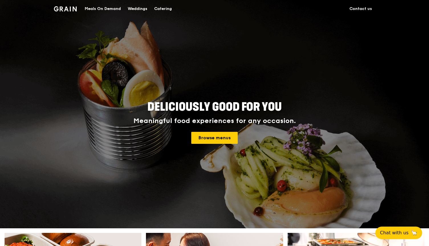
click at [116, 8] on div "Meals On Demand" at bounding box center [103, 8] width 36 height 17
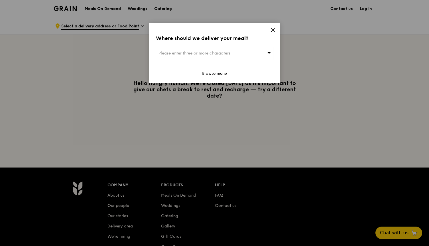
click at [204, 54] on span "Please enter three or more characters" at bounding box center [195, 53] width 72 height 5
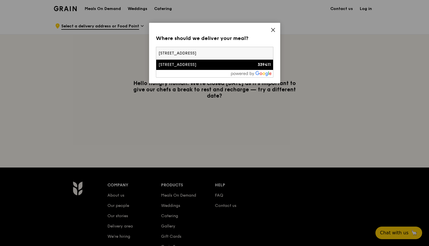
type input "20 kallang avenue"
click at [202, 66] on div "20 Kallang Avenue" at bounding box center [201, 65] width 84 height 6
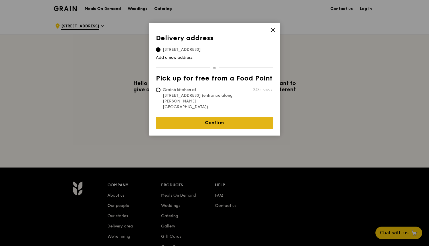
click at [217, 117] on link "Confirm" at bounding box center [215, 123] width 118 height 12
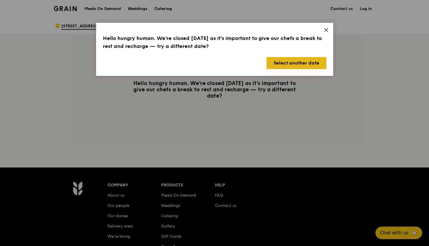
click at [294, 66] on button "Select another date" at bounding box center [297, 63] width 60 height 12
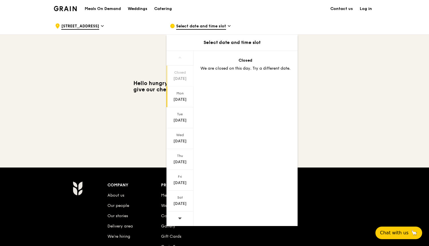
click at [185, 97] on div "Aug 11" at bounding box center [179, 100] width 25 height 6
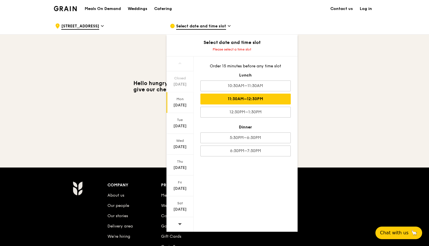
click at [233, 99] on div "11:30AM–12:30PM" at bounding box center [246, 99] width 90 height 11
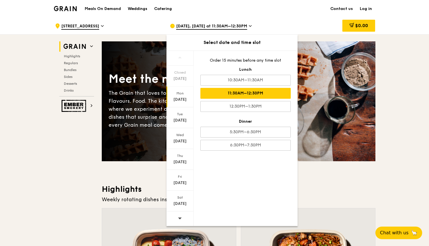
click at [355, 187] on h3 "Highlights" at bounding box center [239, 189] width 274 height 10
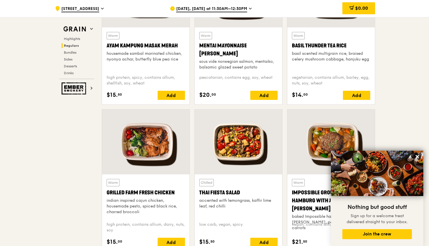
scroll to position [559, 0]
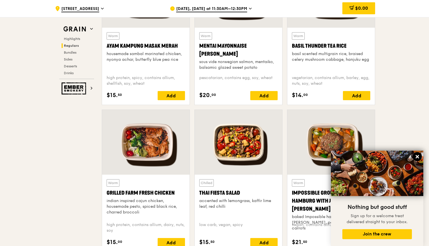
click at [418, 155] on icon at bounding box center [417, 156] width 5 height 5
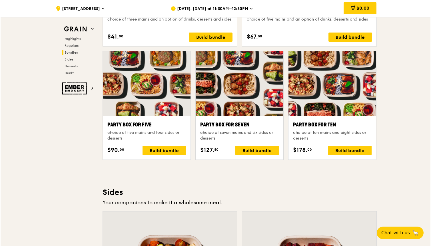
scroll to position [1053, 0]
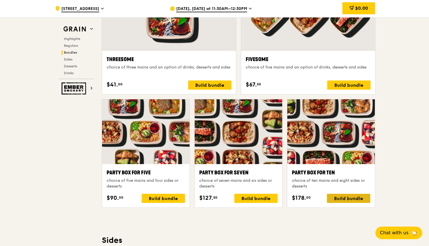
click at [347, 198] on div "Build bundle" at bounding box center [348, 198] width 43 height 9
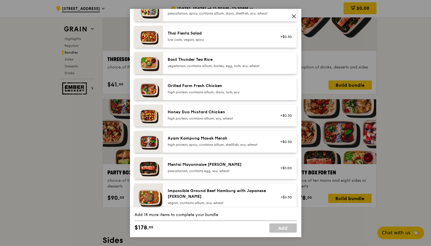
scroll to position [91, 0]
click at [217, 115] on div "Honey Duo Mustard Chicken" at bounding box center [218, 112] width 102 height 6
click at [206, 141] on div "Ayam Kampung Masak Merah" at bounding box center [218, 138] width 102 height 6
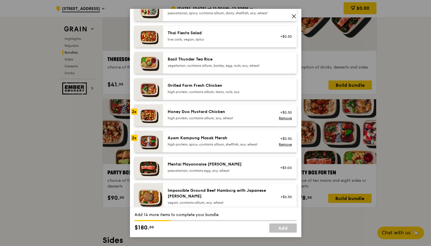
click at [206, 141] on div "Ayam Kampung Masak Merah" at bounding box center [218, 138] width 102 height 6
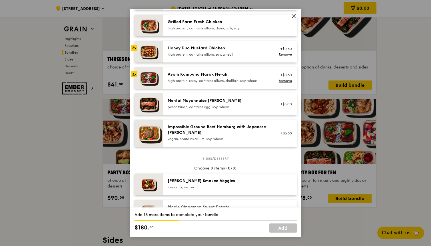
scroll to position [155, 0]
click at [194, 50] on div "Honey Duo Mustard Chicken" at bounding box center [218, 48] width 102 height 6
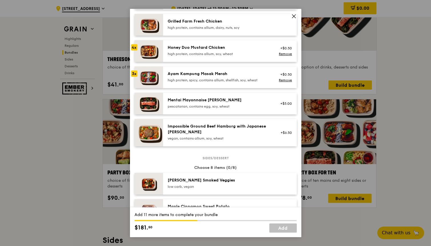
click at [194, 50] on div "Honey Duo Mustard Chicken" at bounding box center [218, 48] width 102 height 6
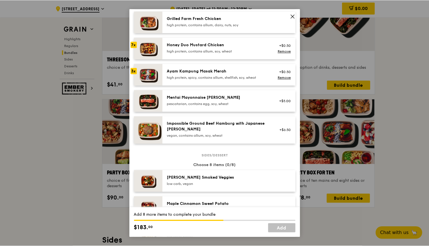
scroll to position [158, 0]
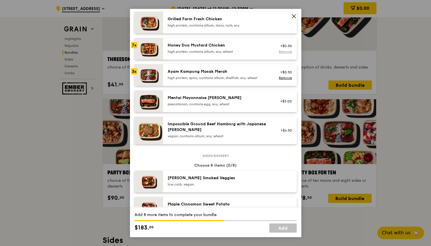
click at [286, 54] on link "Remove" at bounding box center [284, 52] width 13 height 4
click at [286, 80] on link "Remove" at bounding box center [284, 78] width 13 height 4
click at [294, 15] on icon at bounding box center [293, 16] width 5 height 5
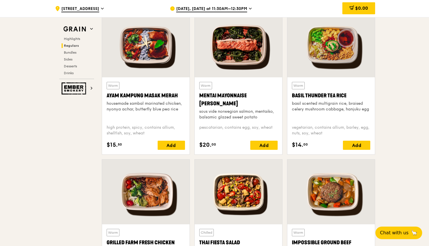
scroll to position [509, 0]
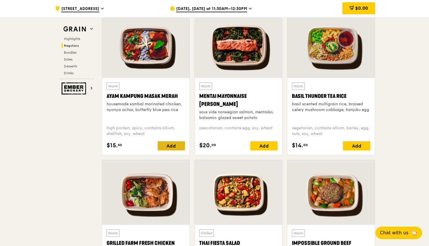
click at [171, 146] on div "Add" at bounding box center [171, 145] width 27 height 9
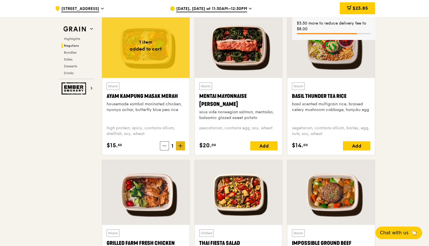
click at [181, 146] on icon at bounding box center [181, 145] width 0 height 3
click at [181, 145] on icon at bounding box center [181, 145] width 0 height 3
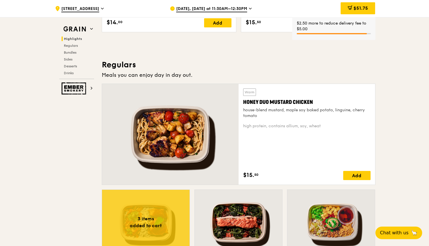
scroll to position [332, 0]
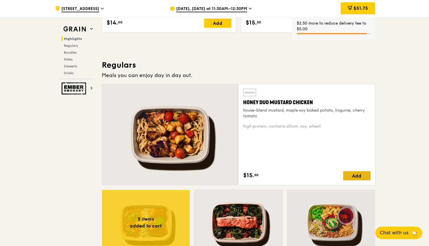
click at [360, 176] on div "Add" at bounding box center [357, 175] width 27 height 9
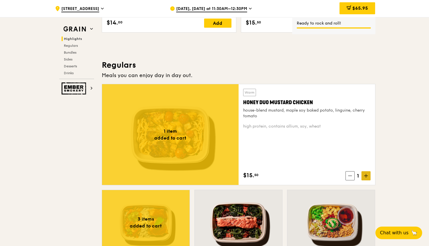
click at [365, 177] on icon at bounding box center [366, 176] width 4 height 4
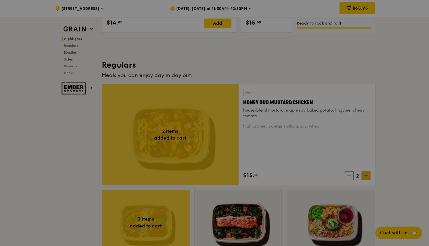
click at [365, 177] on div at bounding box center [214, 123] width 429 height 246
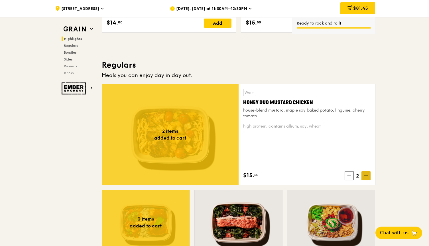
click at [365, 177] on icon at bounding box center [366, 176] width 4 height 4
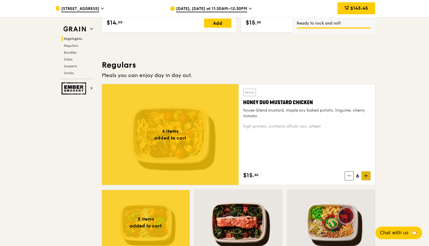
click at [367, 177] on icon at bounding box center [366, 176] width 4 height 4
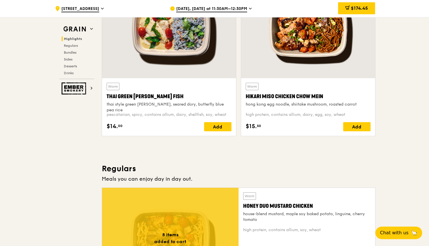
scroll to position [235, 0]
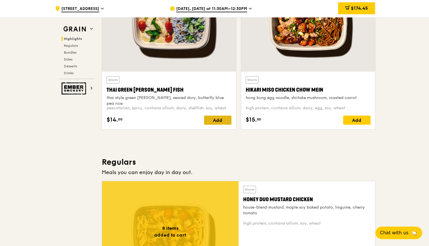
click at [217, 121] on div "Add" at bounding box center [217, 120] width 27 height 9
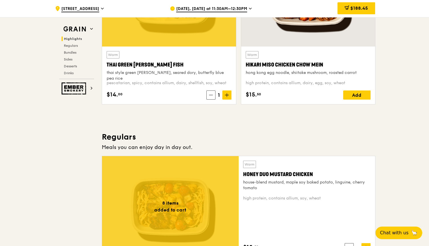
scroll to position [205, 0]
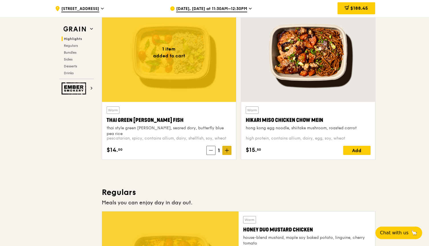
click at [226, 152] on span at bounding box center [227, 150] width 9 height 9
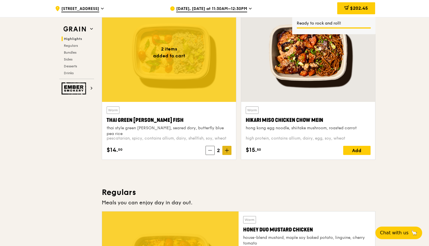
click at [227, 152] on icon at bounding box center [227, 150] width 4 height 4
click at [229, 152] on span at bounding box center [227, 150] width 9 height 9
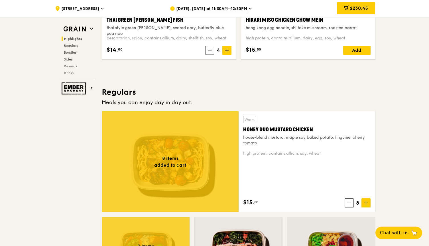
scroll to position [206, 0]
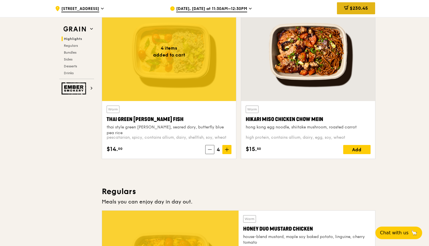
click at [364, 12] on div "$230.45" at bounding box center [356, 8] width 38 height 12
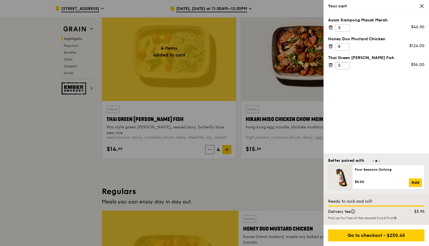
click at [345, 68] on input "5" at bounding box center [343, 65] width 14 height 7
click at [345, 68] on input "6" at bounding box center [343, 65] width 14 height 7
click at [345, 68] on input "7" at bounding box center [343, 65] width 14 height 7
click at [345, 68] on input "8" at bounding box center [343, 65] width 14 height 7
click at [345, 69] on input "7" at bounding box center [343, 65] width 14 height 7
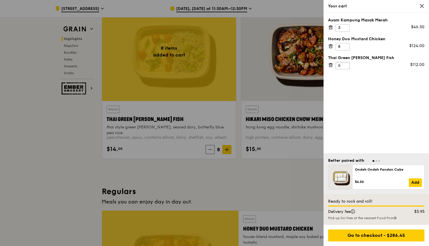
click at [345, 69] on input "6" at bounding box center [343, 65] width 14 height 7
click at [345, 69] on input "5" at bounding box center [343, 65] width 14 height 7
type input "4"
click at [345, 69] on input "4" at bounding box center [343, 65] width 14 height 7
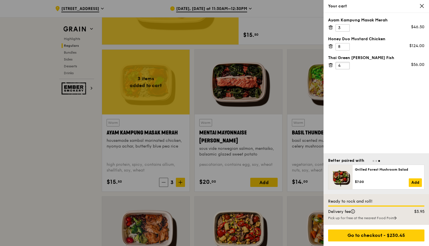
scroll to position [473, 0]
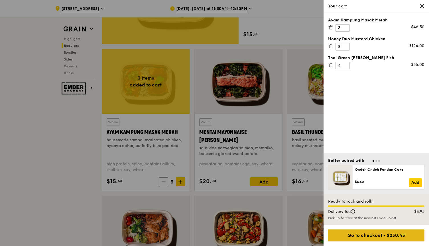
click at [382, 235] on div "Go to checkout - $230.45" at bounding box center [376, 235] width 96 height 12
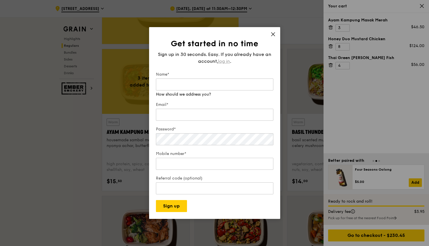
click at [223, 61] on span "log in" at bounding box center [224, 61] width 12 height 7
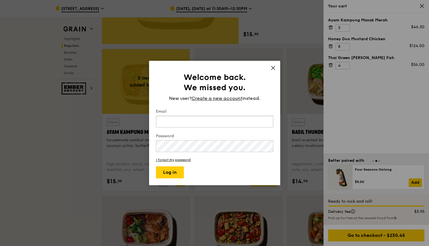
type input "mmarylam@gmail.com"
click at [171, 173] on button "Log in" at bounding box center [170, 172] width 28 height 12
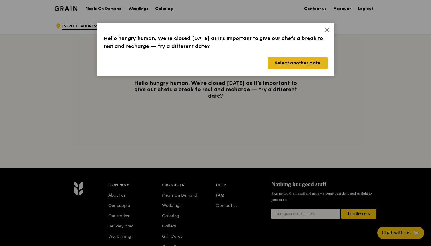
click at [301, 66] on button "Select another date" at bounding box center [297, 63] width 60 height 12
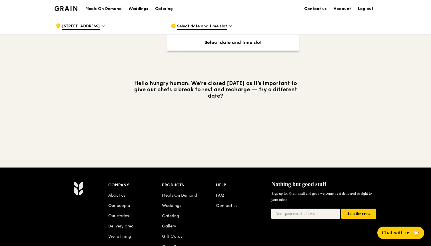
click at [210, 25] on span "Select date and time slot" at bounding box center [202, 26] width 50 height 6
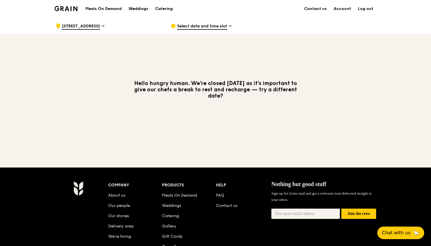
click at [184, 26] on span "Select date and time slot" at bounding box center [202, 26] width 50 height 6
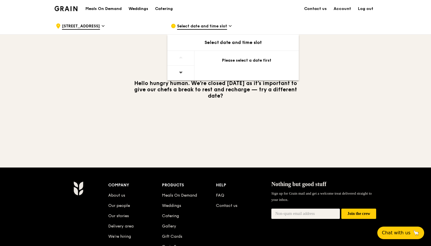
click at [254, 122] on div "Hello hungry human. We’re closed today as it’s important to give our chefs a br…" at bounding box center [215, 90] width 329 height 110
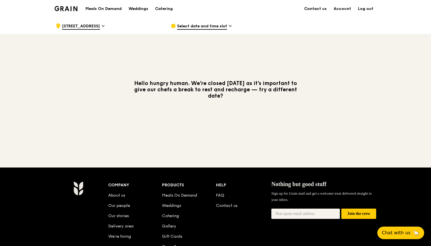
click at [220, 26] on span "Select date and time slot" at bounding box center [202, 26] width 50 height 6
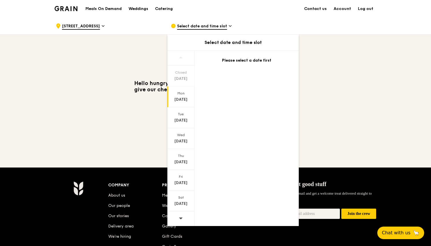
click at [183, 95] on div "Mon" at bounding box center [180, 93] width 25 height 5
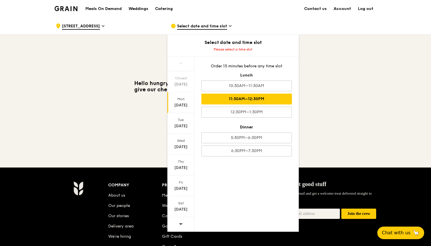
click at [251, 101] on div "11:30AM–12:30PM" at bounding box center [246, 99] width 90 height 11
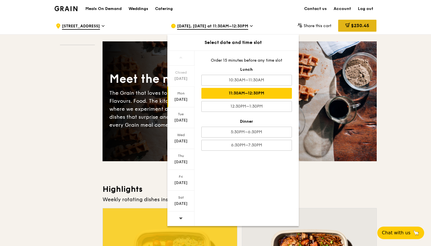
click at [347, 29] on div "$230.45" at bounding box center [357, 26] width 38 height 12
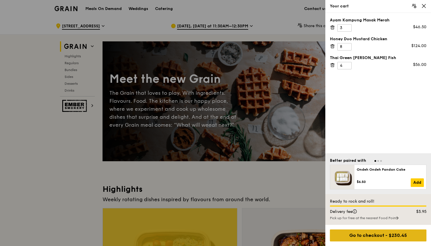
click at [374, 239] on div "Go to checkout - $230.45" at bounding box center [378, 235] width 96 height 12
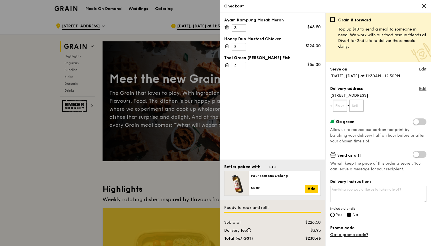
click at [339, 110] on input "text" at bounding box center [339, 106] width 15 height 12
type input "04"
click at [363, 105] on input "text" at bounding box center [356, 106] width 15 height 12
type input "01"
click at [342, 197] on textarea "Delivery instructions" at bounding box center [378, 194] width 96 height 17
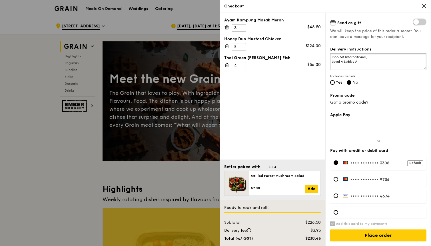
scroll to position [136, 0]
click at [335, 194] on div at bounding box center [335, 195] width 5 height 5
click at [367, 60] on textarea "Pico Art International, Level 4 Lobby A" at bounding box center [378, 61] width 96 height 17
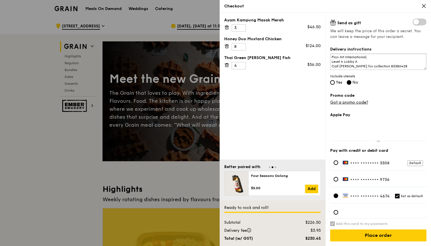
type textarea "Pico Art International, Level 4 Lobby A Call Albert for collection 83386428"
click at [330, 79] on div "Delivery instructions Pico Art International, Level 4 Lobby A Call Albert for c…" at bounding box center [378, 66] width 96 height 39
click at [332, 82] on input "Yes" at bounding box center [332, 82] width 5 height 5
radio input "true"
radio input "false"
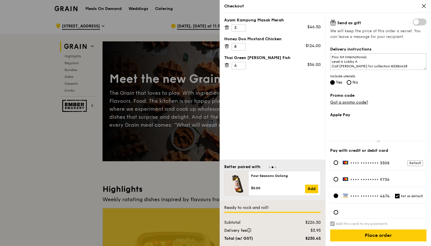
click at [391, 93] on label "Promo code" at bounding box center [378, 96] width 96 height 6
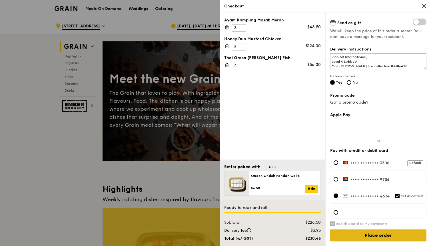
click at [377, 239] on input "Place order" at bounding box center [378, 235] width 96 height 12
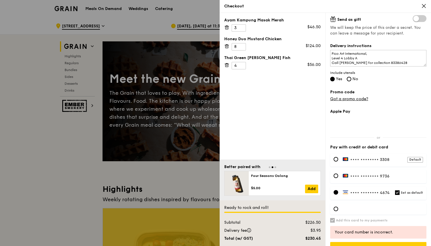
click at [369, 195] on span "•••• ••••" at bounding box center [359, 192] width 19 height 5
click at [408, 194] on h6 "Set as default" at bounding box center [411, 193] width 22 height 5
click at [399, 194] on input "Set as default" at bounding box center [397, 192] width 5 height 5
checkbox input "false"
click at [411, 222] on label "Add this card to my payments" at bounding box center [378, 220] width 96 height 5
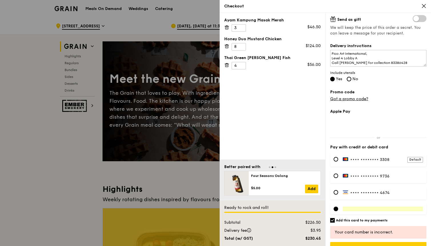
click at [334, 222] on input "Add this card to my payments" at bounding box center [332, 220] width 5 height 5
checkbox input "false"
click at [363, 235] on div "Your card number is incorrect." at bounding box center [377, 232] width 87 height 6
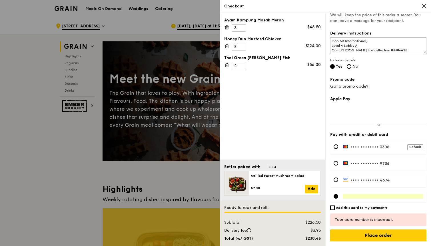
scroll to position [152, 0]
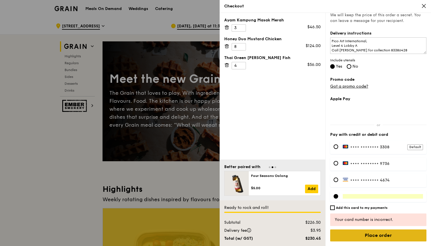
click at [381, 234] on input "Place order" at bounding box center [378, 235] width 96 height 12
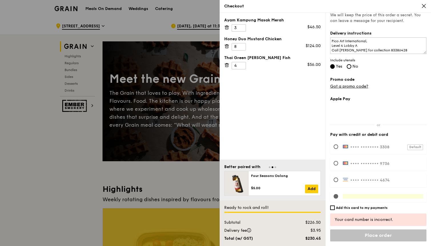
scroll to position [136, 0]
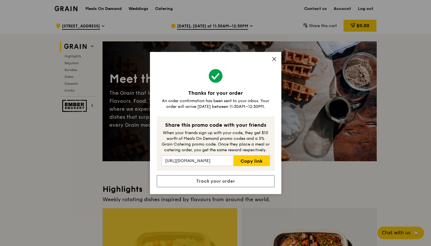
click at [273, 59] on icon at bounding box center [273, 58] width 5 height 5
